Goal: Information Seeking & Learning: Learn about a topic

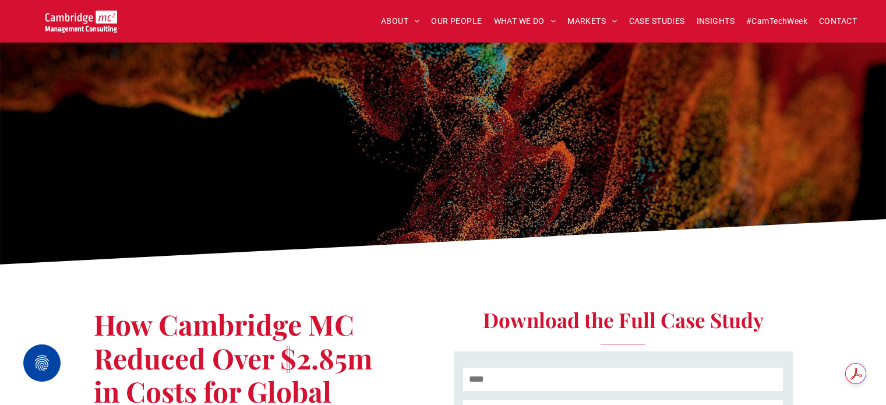
scroll to position [699, 0]
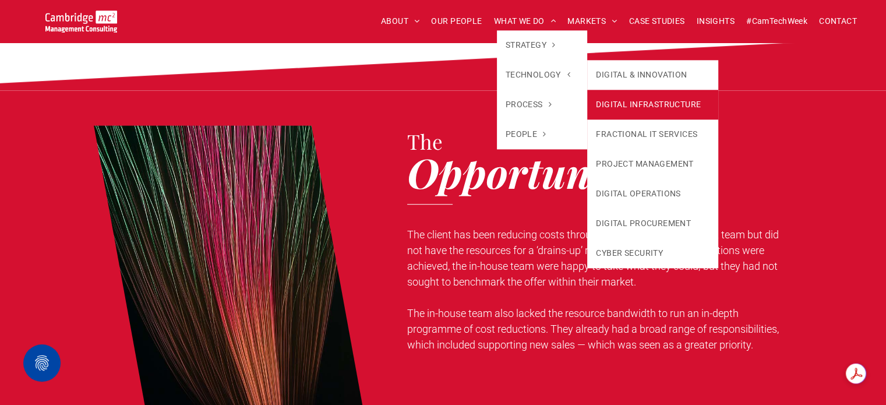
click at [615, 93] on link "DIGITAL INFRASTRUCTURE" at bounding box center [652, 105] width 131 height 30
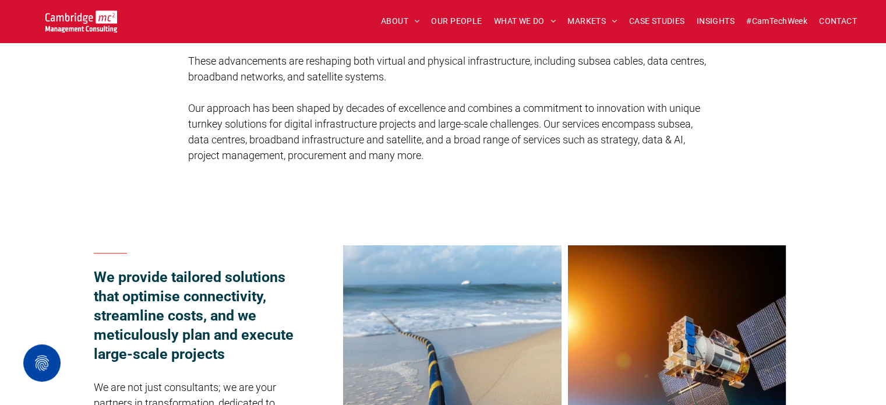
scroll to position [466, 0]
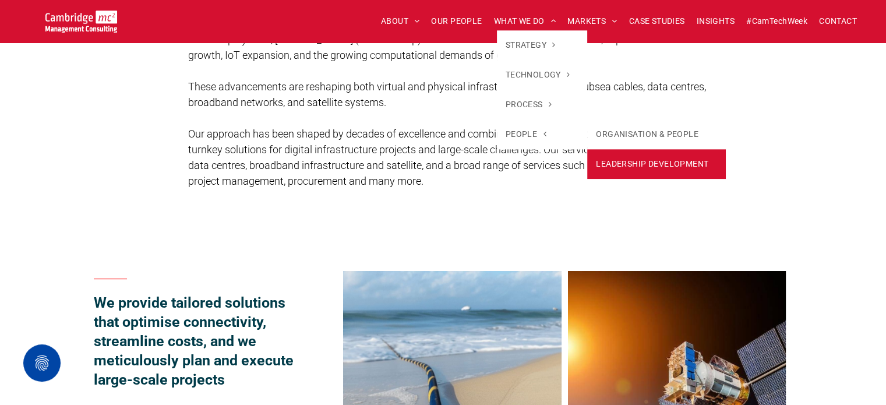
click at [626, 160] on link "LEADERSHIP DEVELOPMENT" at bounding box center [656, 164] width 139 height 30
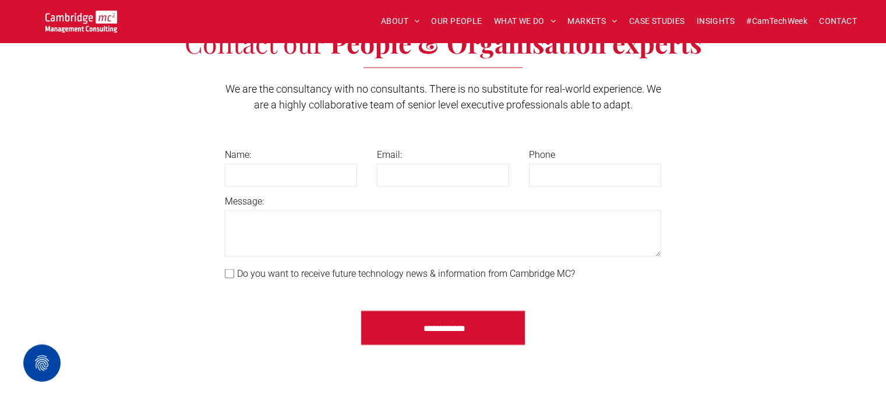
scroll to position [2387, 0]
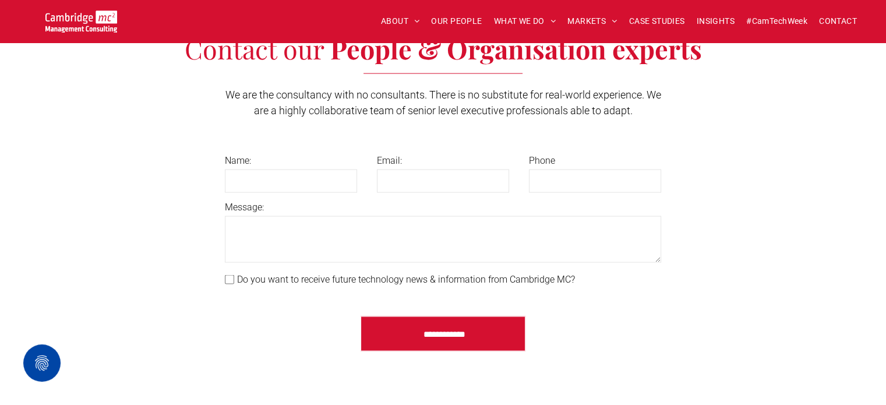
click at [489, 103] on span "We are the consultancy with no consultants. There is no substitute for real-wor…" at bounding box center [442, 102] width 435 height 28
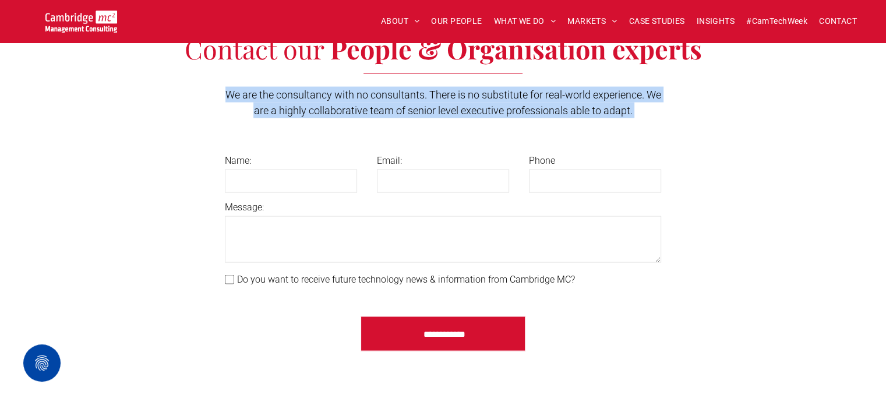
click at [489, 103] on span "We are the consultancy with no consultants. There is no substitute for real-wor…" at bounding box center [442, 102] width 435 height 28
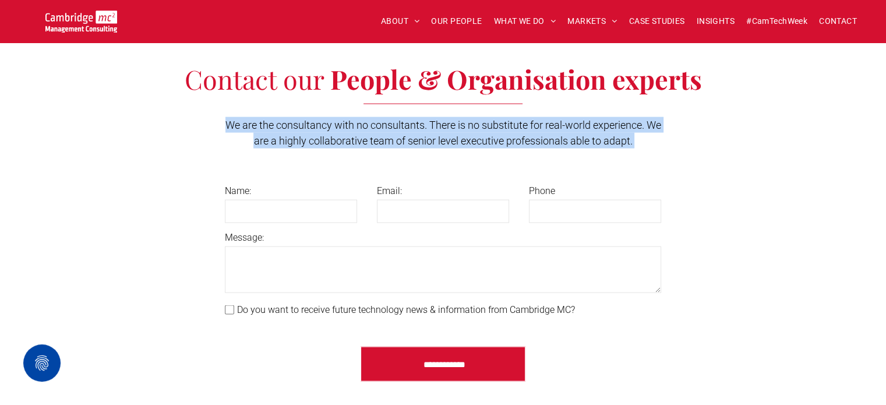
scroll to position [2329, 0]
